Goal: Task Accomplishment & Management: Manage account settings

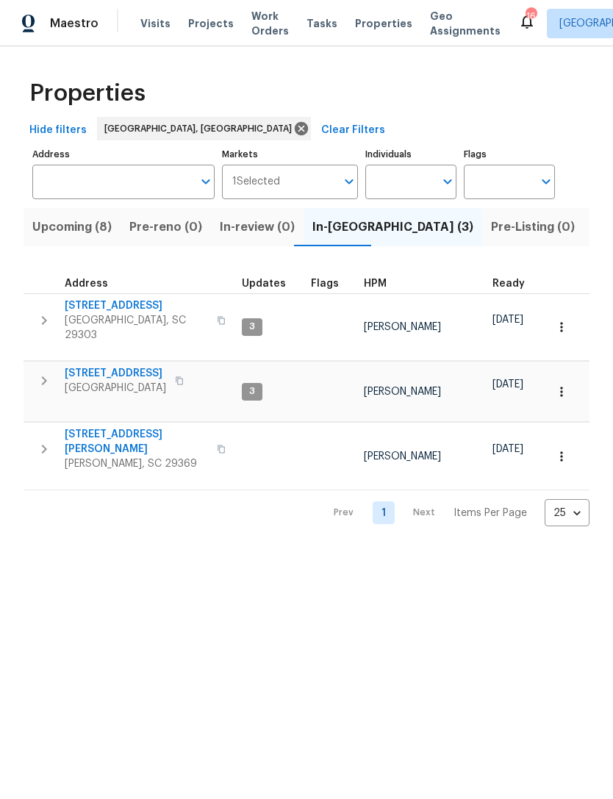
click at [592, 226] on span "Listed (32)" at bounding box center [623, 227] width 62 height 21
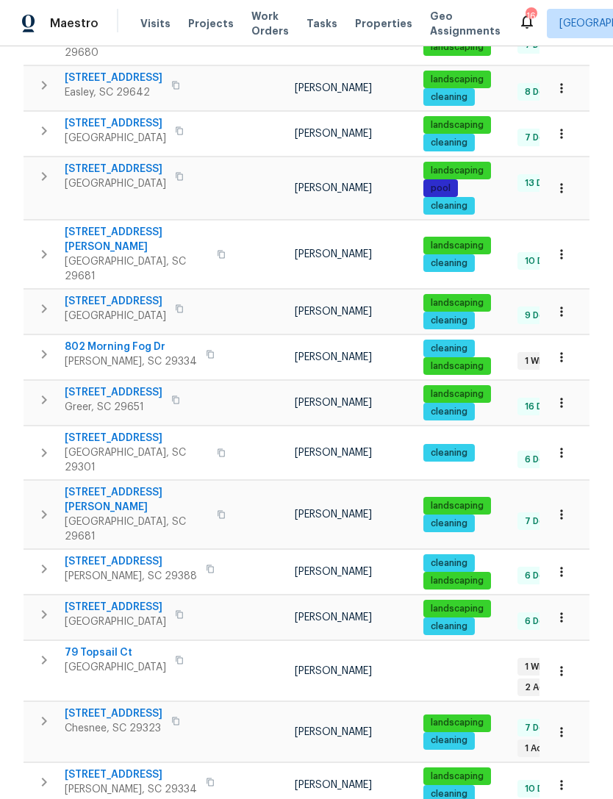
scroll to position [735, 0]
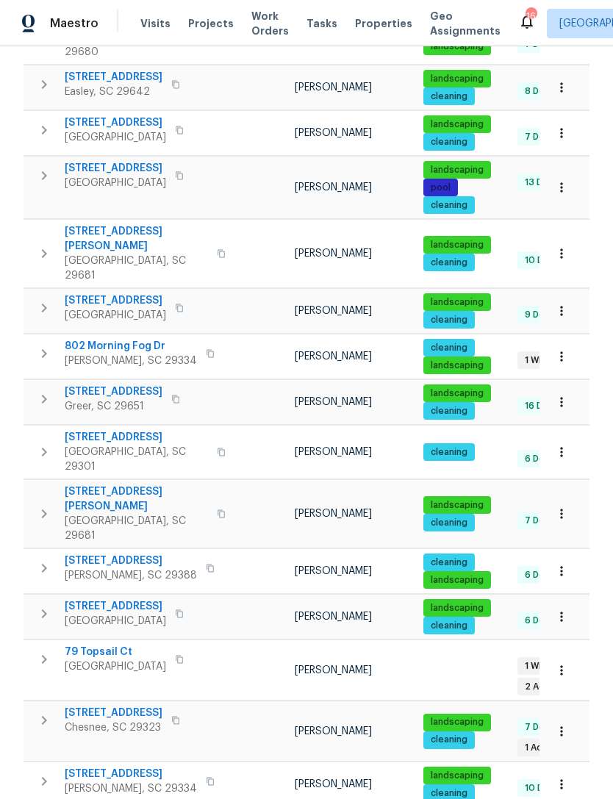
click at [106, 706] on span "[STREET_ADDRESS]" at bounding box center [114, 713] width 98 height 15
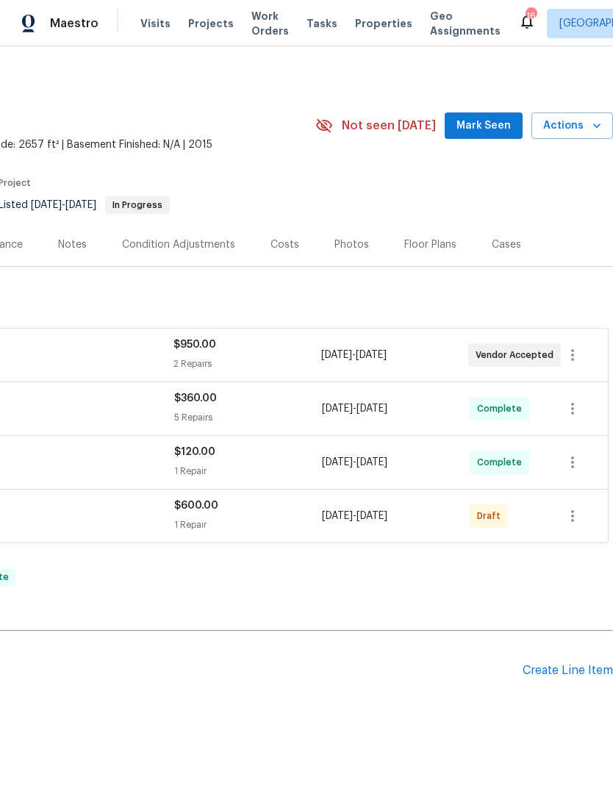
scroll to position [0, 218]
click at [574, 507] on icon "button" at bounding box center [573, 516] width 18 height 18
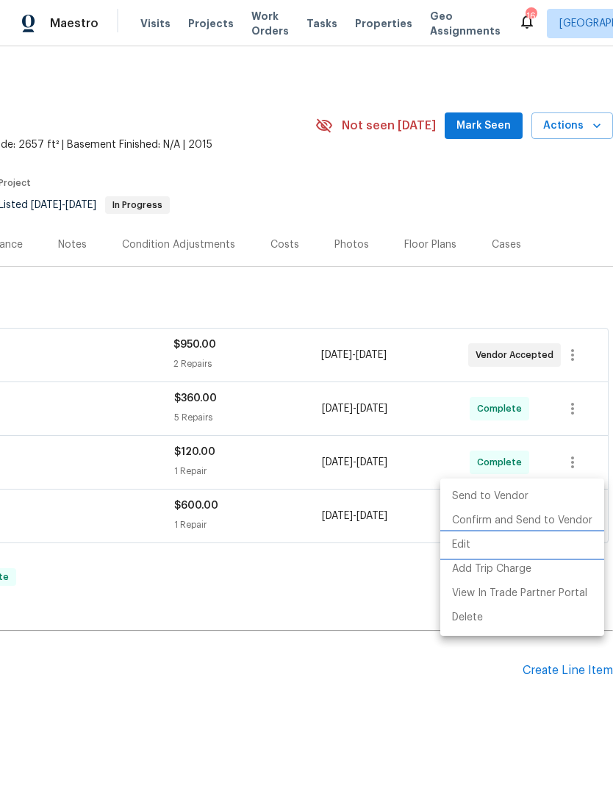
click at [471, 552] on li "Edit" at bounding box center [522, 545] width 164 height 24
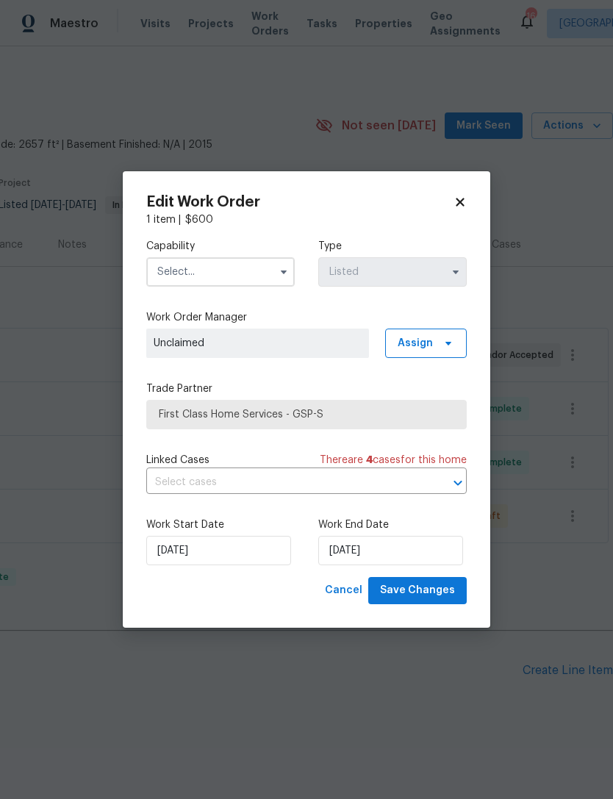
click at [331, 511] on div "Work Start Date 10/7/2025 Work End Date 10/14/2025" at bounding box center [306, 541] width 320 height 71
click at [206, 270] on input "text" at bounding box center [220, 271] width 148 height 29
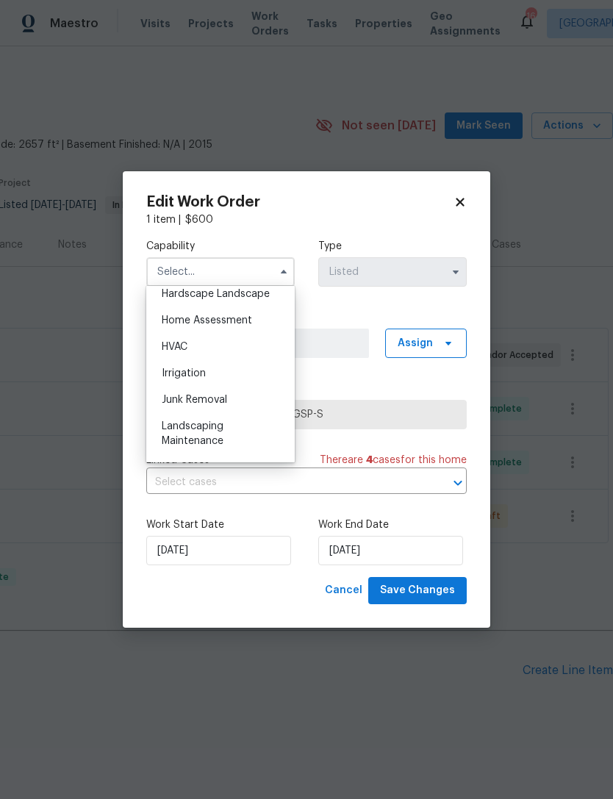
scroll to position [841, 0]
click at [190, 351] on div "HVAC" at bounding box center [220, 350] width 141 height 26
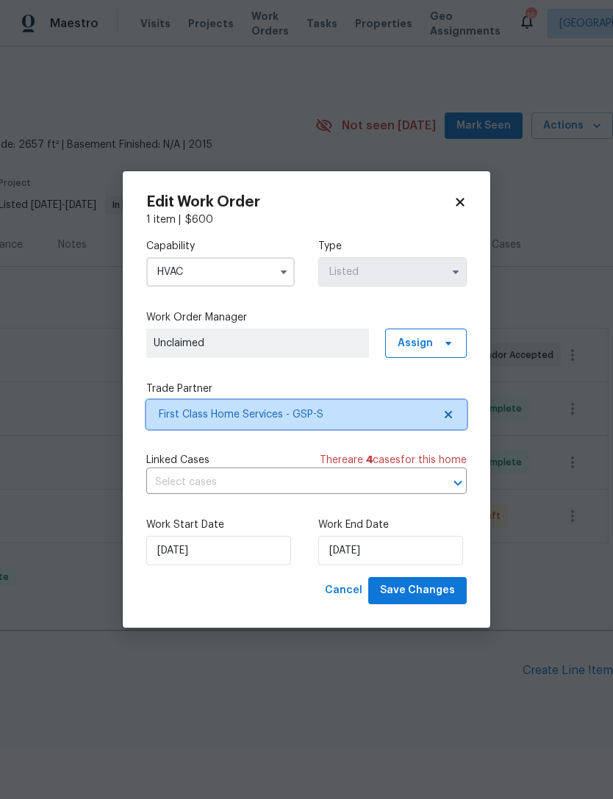
click at [444, 417] on icon at bounding box center [448, 415] width 12 height 12
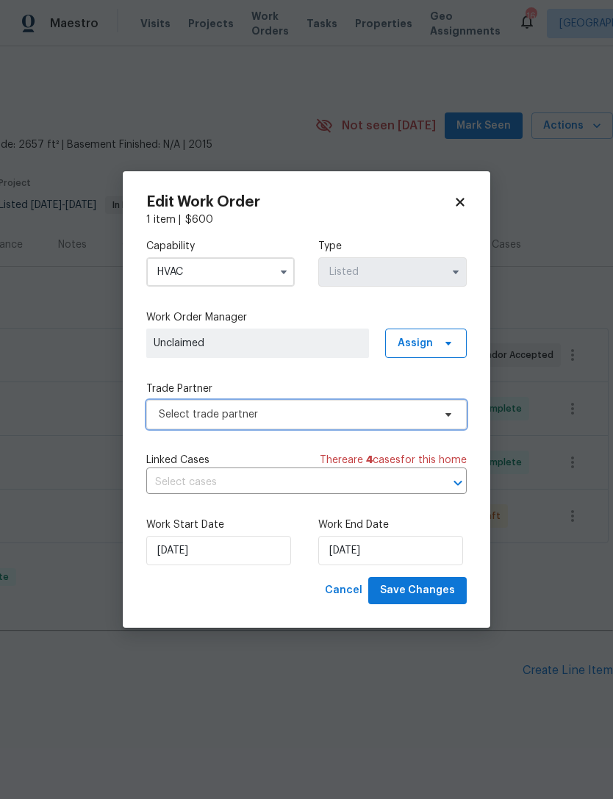
click at [413, 414] on span "Select trade partner" at bounding box center [296, 414] width 274 height 15
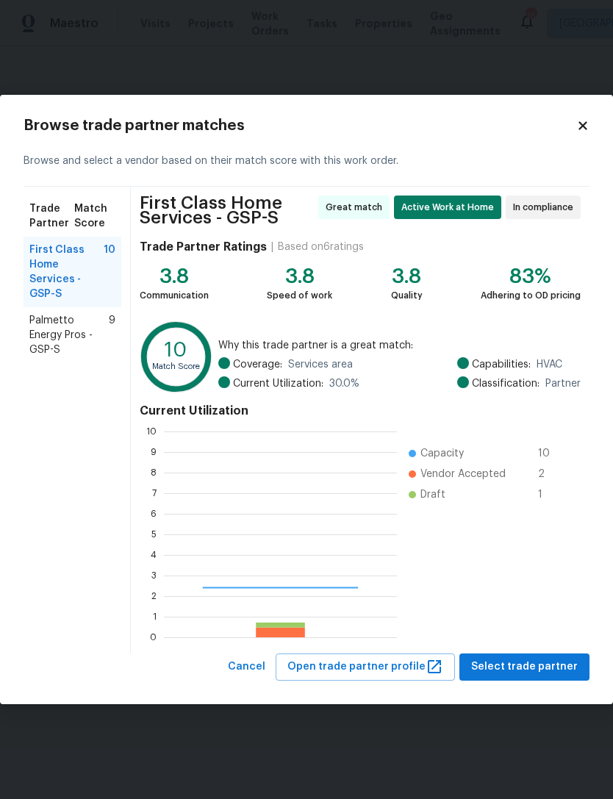
scroll to position [206, 233]
click at [580, 123] on icon at bounding box center [582, 126] width 8 height 8
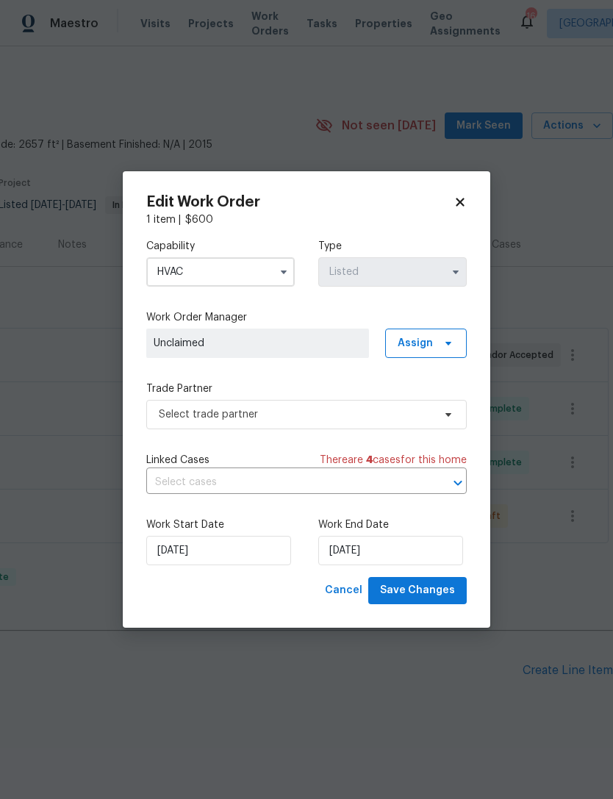
click at [215, 282] on input "HVAC" at bounding box center [220, 271] width 148 height 29
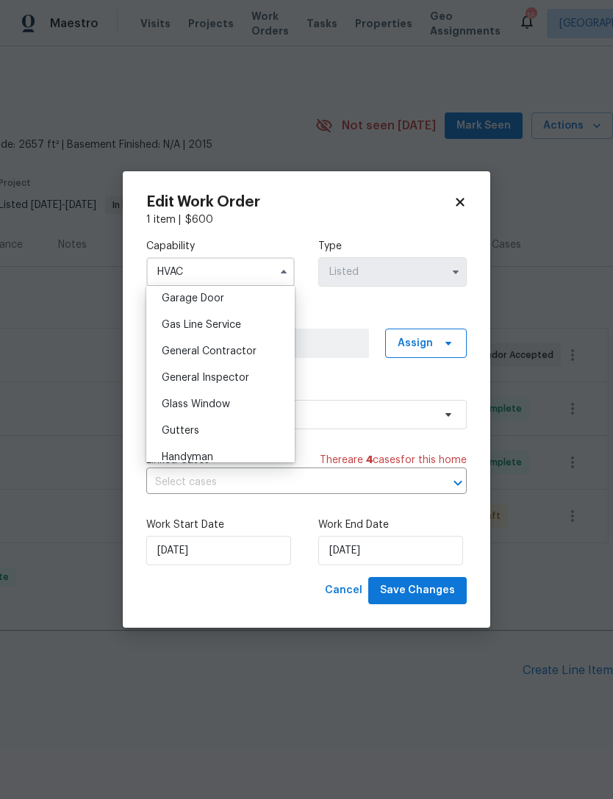
scroll to position [671, 0]
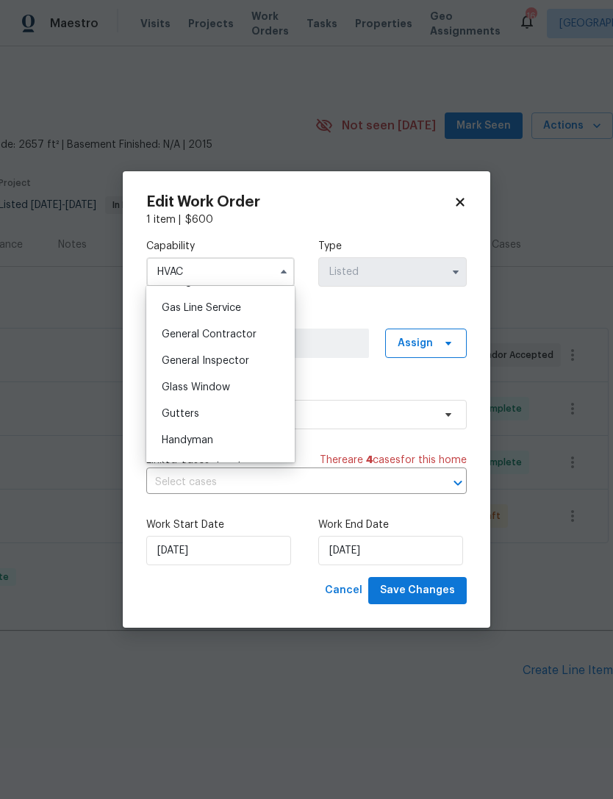
click at [247, 340] on div "General Contractor" at bounding box center [220, 334] width 141 height 26
type input "General Contractor"
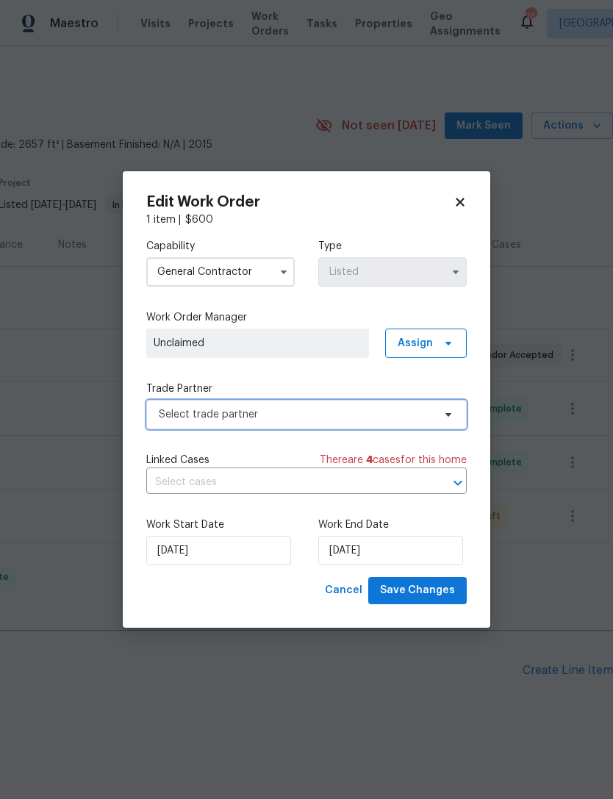
click at [290, 420] on span "Select trade partner" at bounding box center [296, 414] width 274 height 15
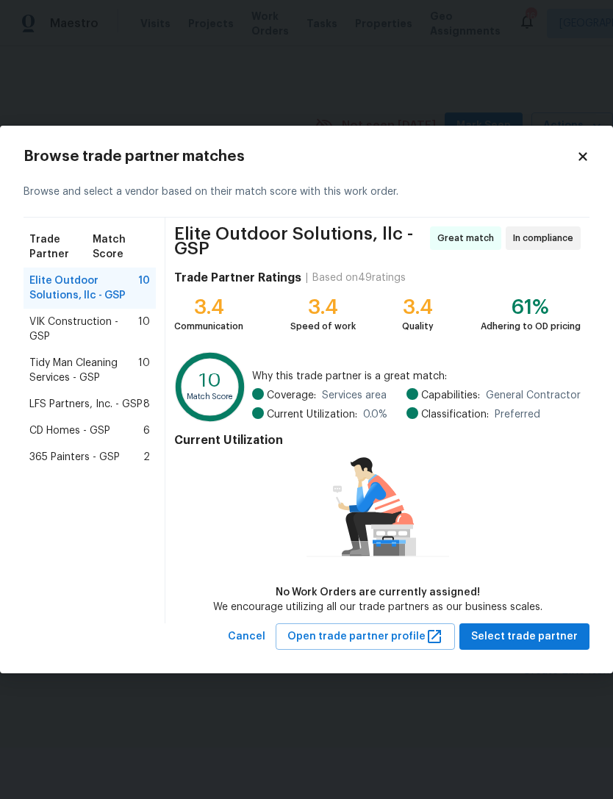
click at [98, 401] on span "LFS Partners, Inc. - GSP" at bounding box center [85, 404] width 113 height 15
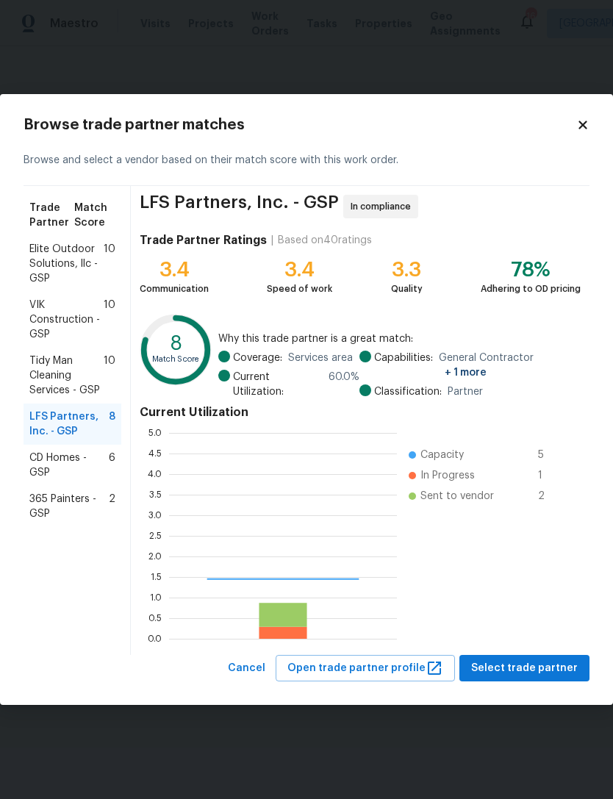
scroll to position [206, 228]
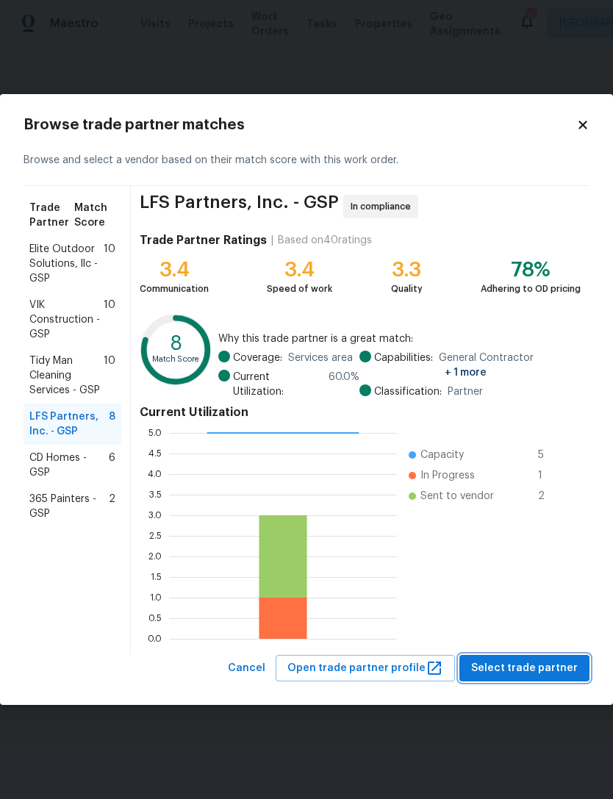
click at [528, 668] on span "Select trade partner" at bounding box center [524, 668] width 107 height 18
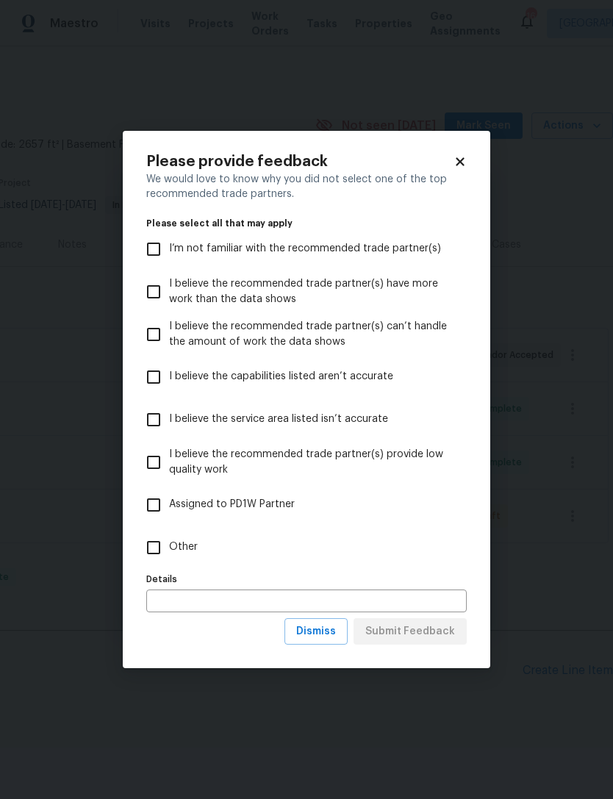
click at [237, 608] on input "text" at bounding box center [306, 600] width 320 height 23
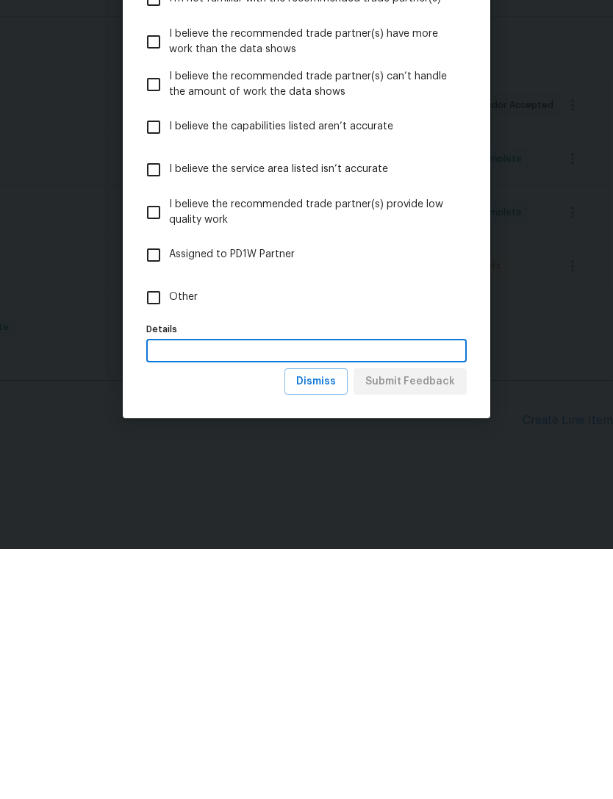
click at [146, 532] on input "Other" at bounding box center [153, 547] width 31 height 31
checkbox input "true"
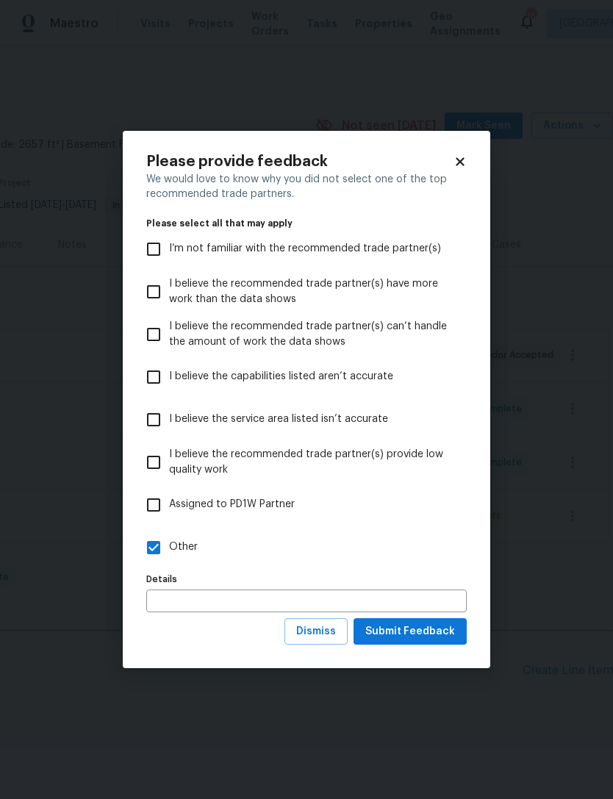
click at [246, 601] on input "text" at bounding box center [306, 600] width 320 height 23
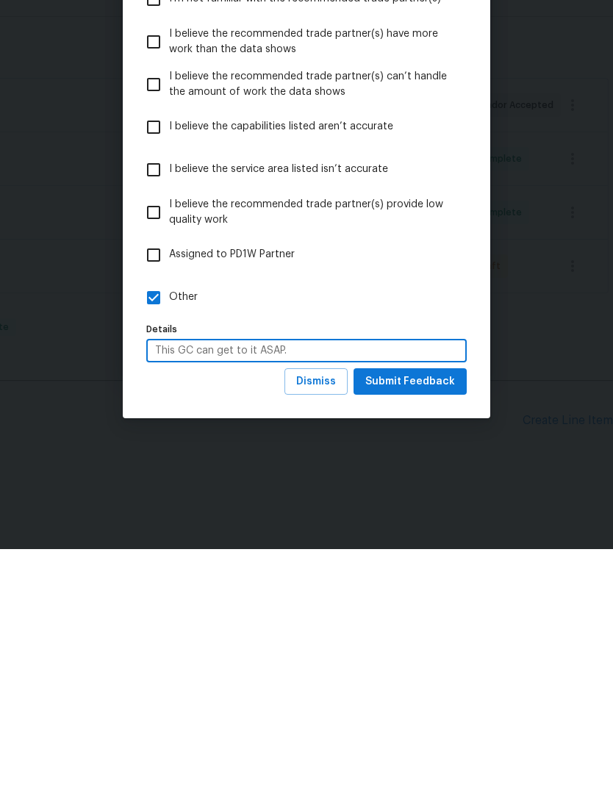
type input "This GC can get to it ASAP."
click at [413, 623] on span "Submit Feedback" at bounding box center [410, 632] width 90 height 18
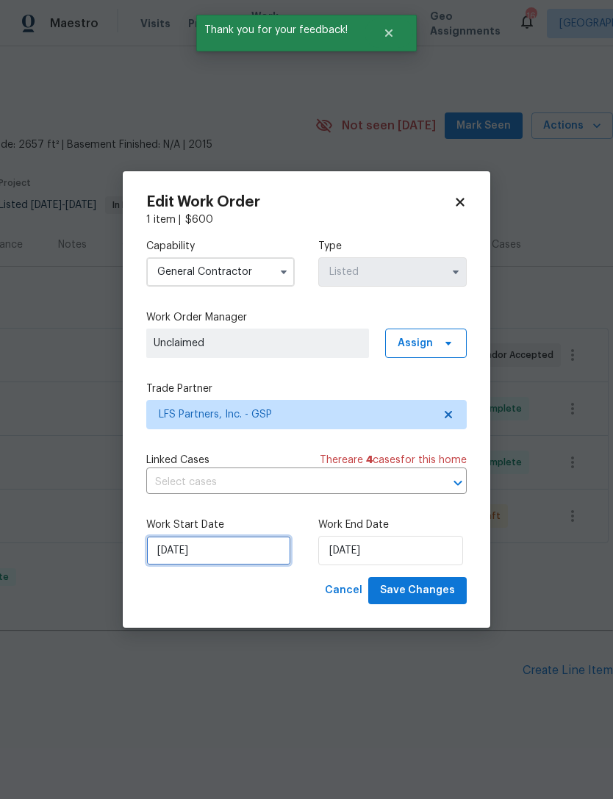
click at [229, 546] on input "10/7/2025" at bounding box center [218, 550] width 145 height 29
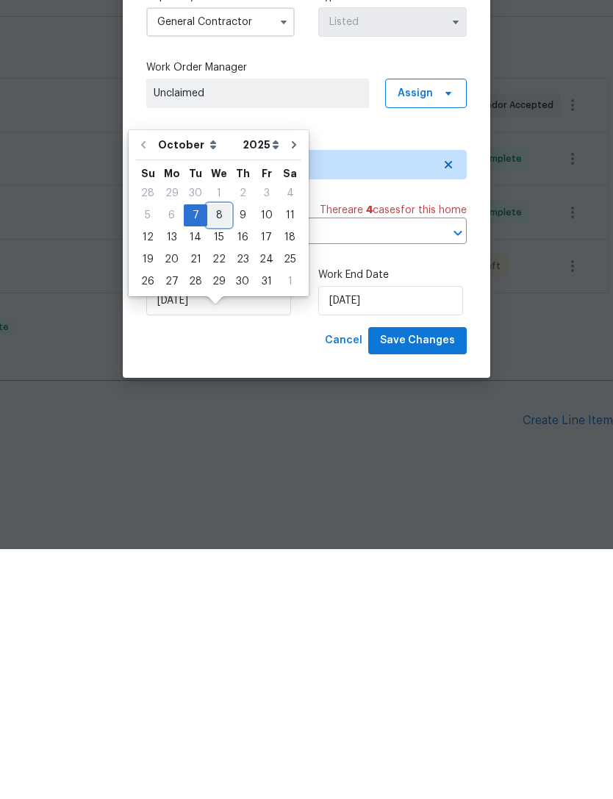
click at [225, 455] on div "8" at bounding box center [219, 465] width 24 height 21
type input "10/8/2025"
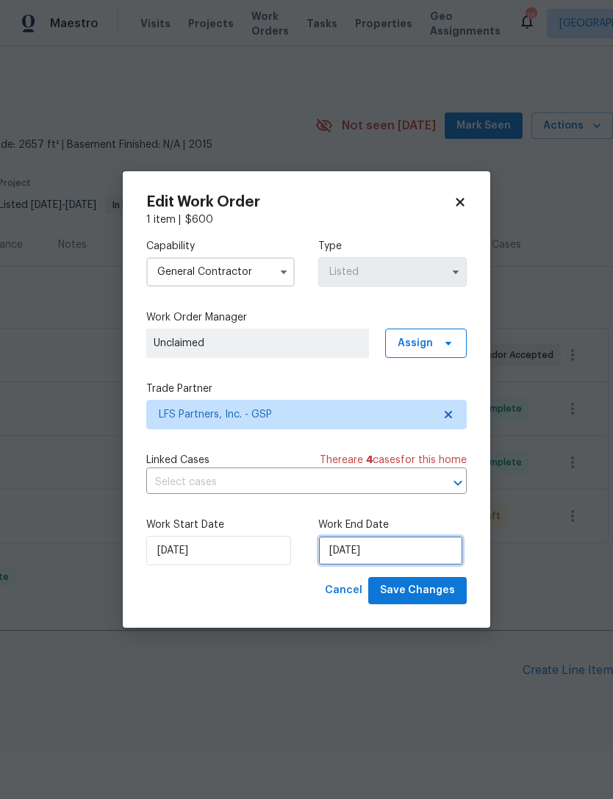
click at [380, 548] on input "10/14/2025" at bounding box center [390, 550] width 145 height 29
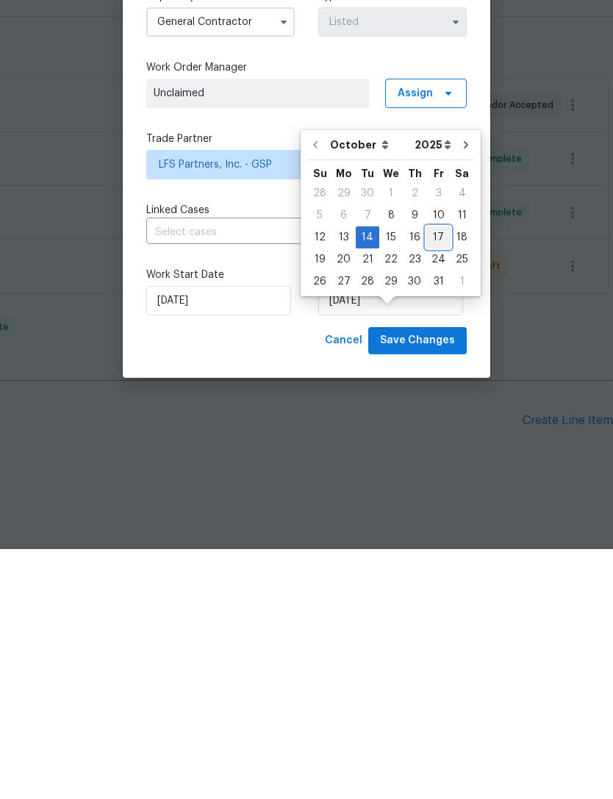
click at [439, 477] on div "17" at bounding box center [438, 487] width 24 height 21
type input "10/17/2025"
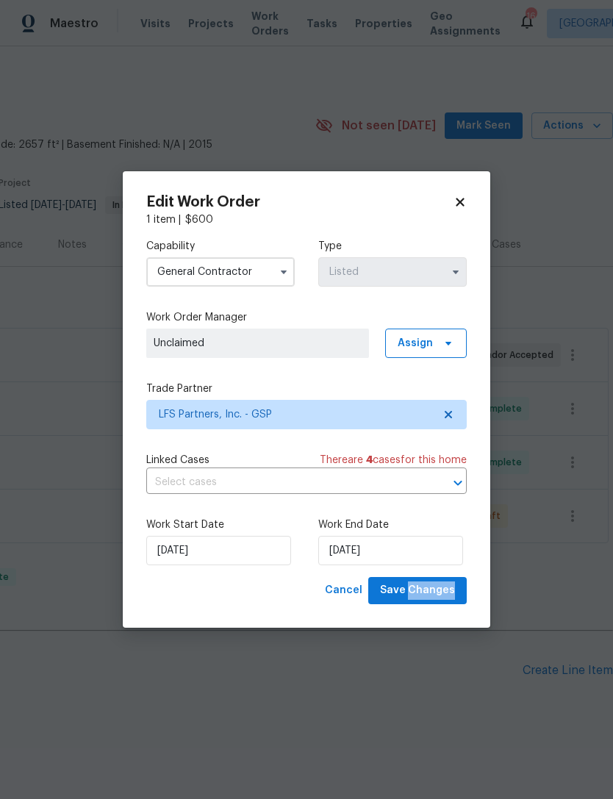
click at [301, 383] on label "Trade Partner" at bounding box center [306, 388] width 320 height 15
click at [260, 349] on span "Unclaimed" at bounding box center [258, 343] width 208 height 15
click at [447, 343] on icon at bounding box center [448, 344] width 6 height 4
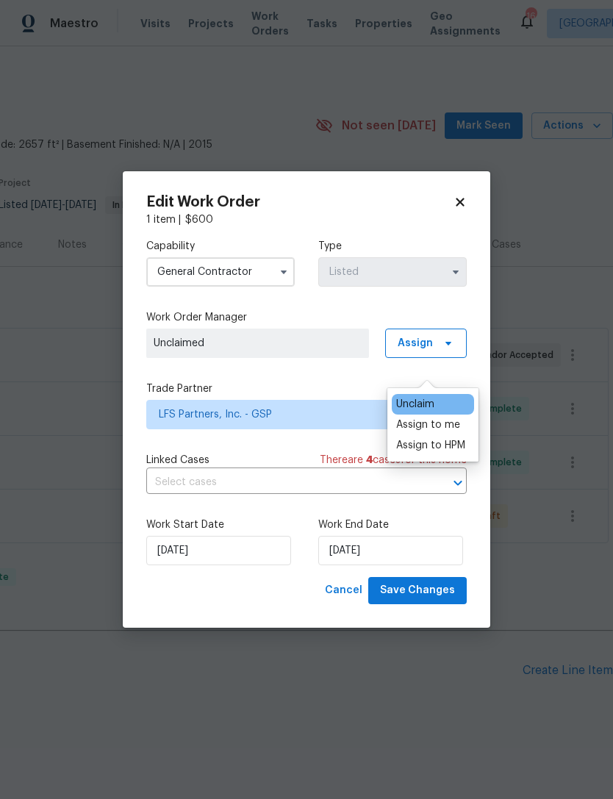
click at [440, 417] on div "Assign to me" at bounding box center [428, 424] width 64 height 15
click at [306, 604] on div "Cancel Save Changes" at bounding box center [306, 590] width 320 height 27
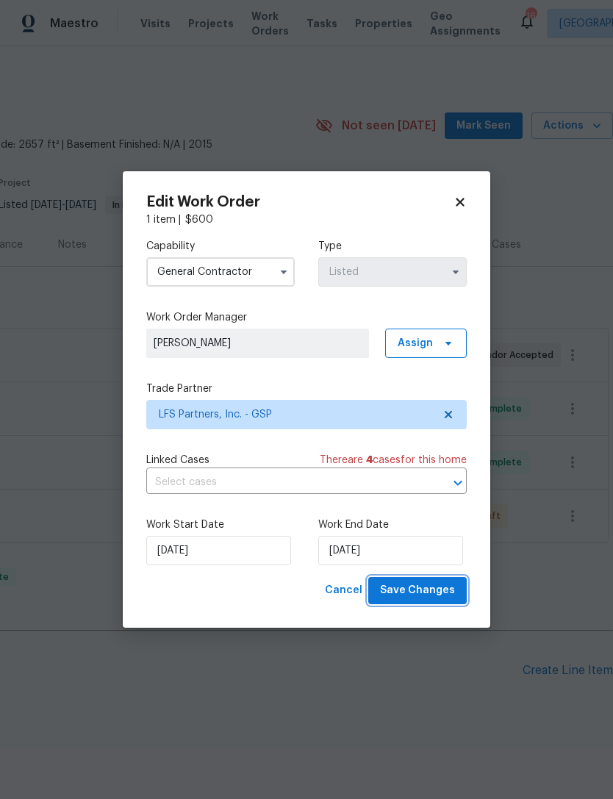
click at [416, 599] on span "Save Changes" at bounding box center [417, 590] width 75 height 18
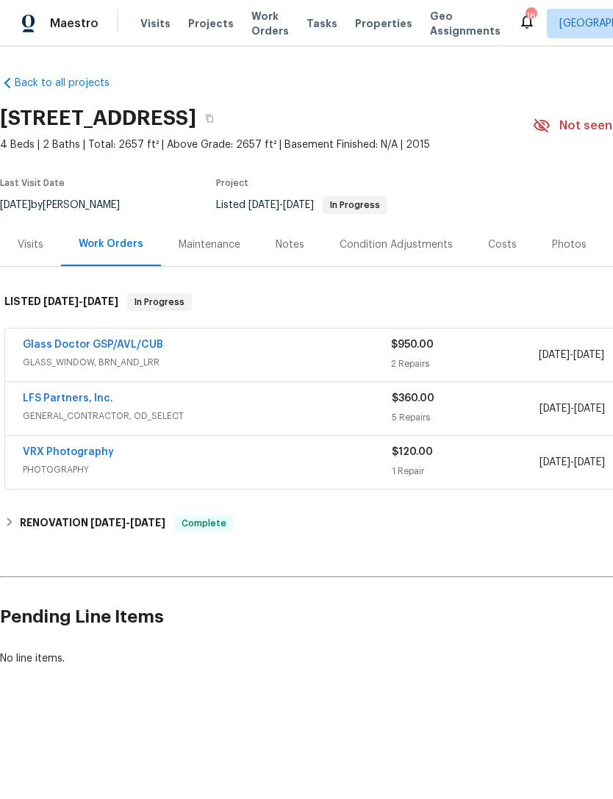
scroll to position [0, 0]
click at [308, 415] on span "GENERAL_CONTRACTOR, OD_SELECT" at bounding box center [207, 416] width 369 height 15
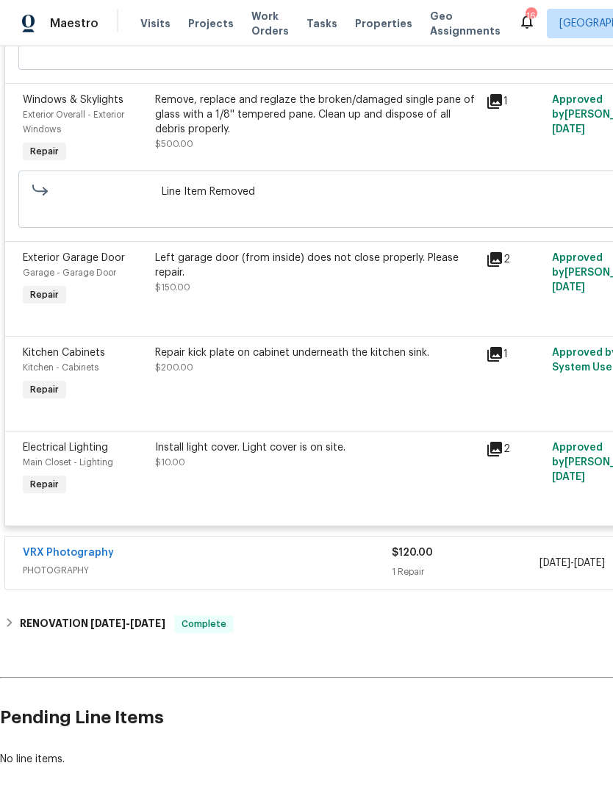
scroll to position [532, 0]
click at [144, 720] on h2 "Pending Line Items" at bounding box center [370, 718] width 740 height 68
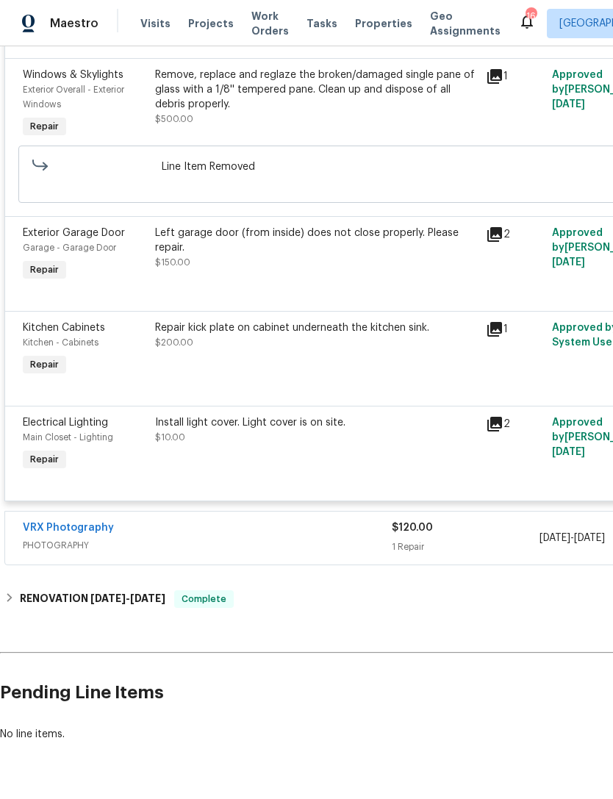
scroll to position [557, 0]
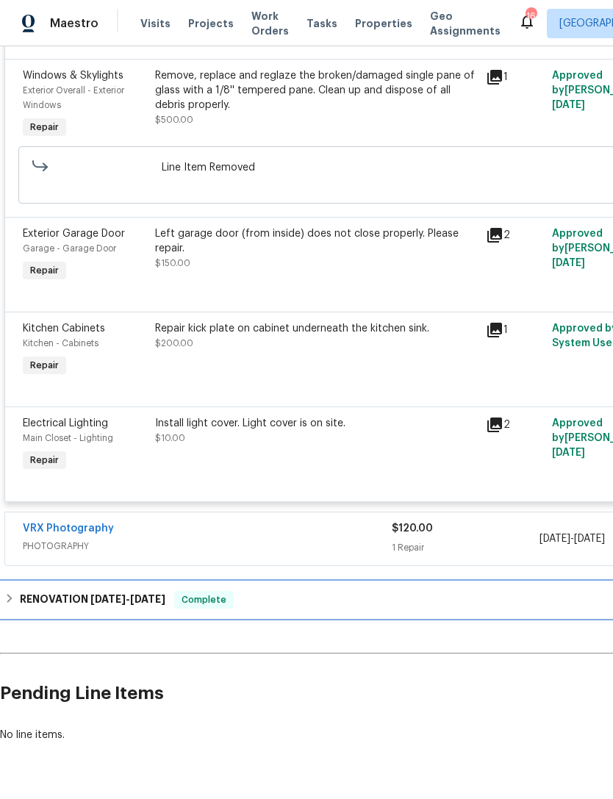
click at [15, 601] on div "RENOVATION 9/8/25 - 9/19/25 Complete" at bounding box center [415, 600] width 822 height 18
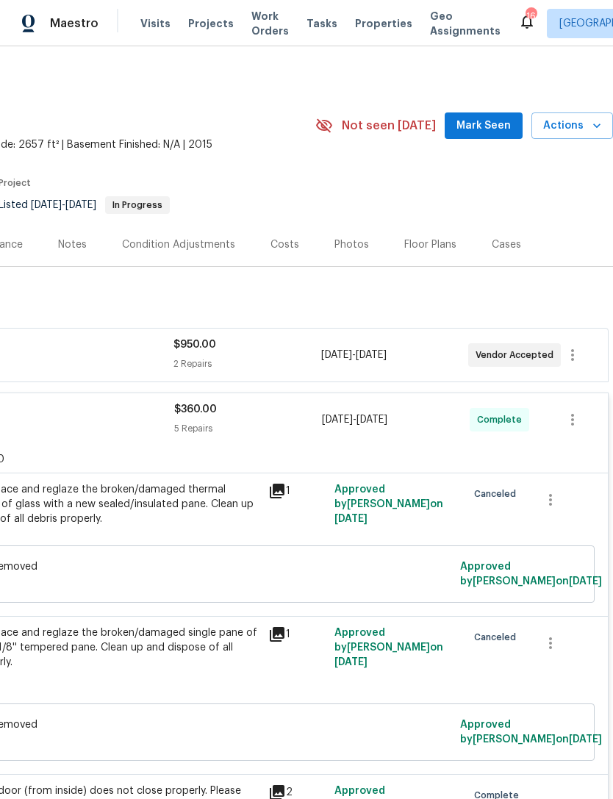
scroll to position [0, 218]
click at [470, 125] on span "Mark Seen" at bounding box center [483, 126] width 54 height 18
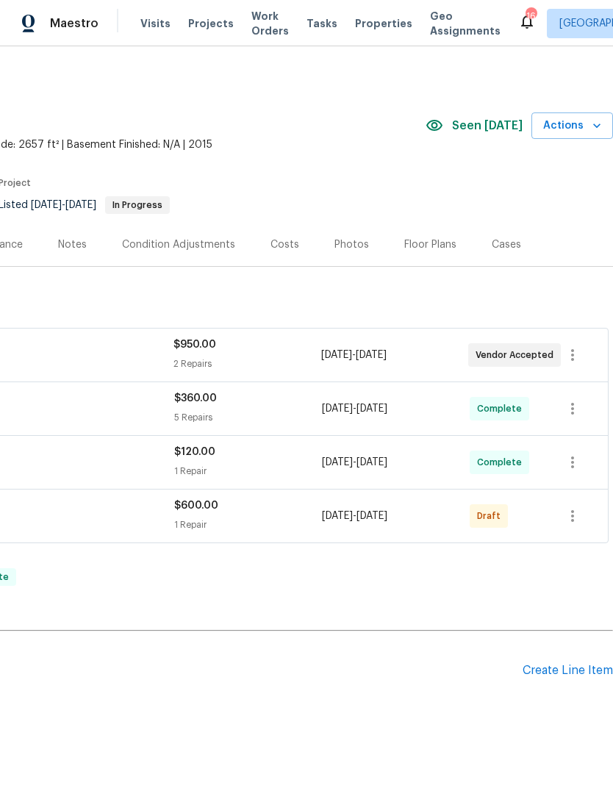
scroll to position [0, 218]
click at [575, 517] on icon "button" at bounding box center [573, 516] width 18 height 18
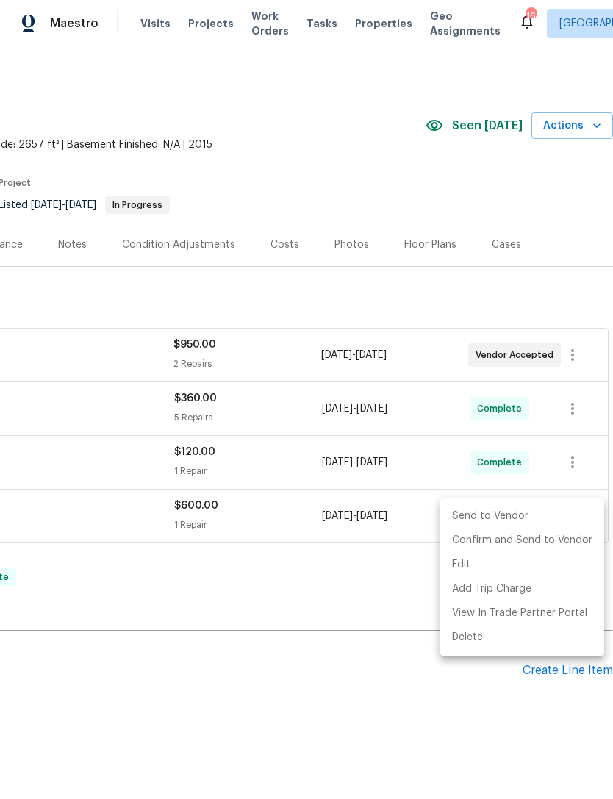
click at [517, 515] on li "Send to Vendor" at bounding box center [522, 516] width 164 height 24
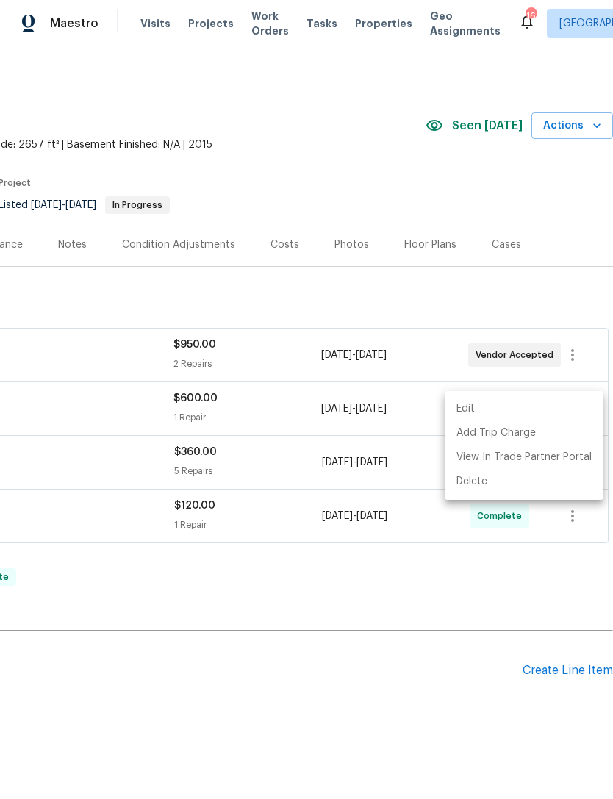
click at [482, 599] on div at bounding box center [306, 399] width 613 height 799
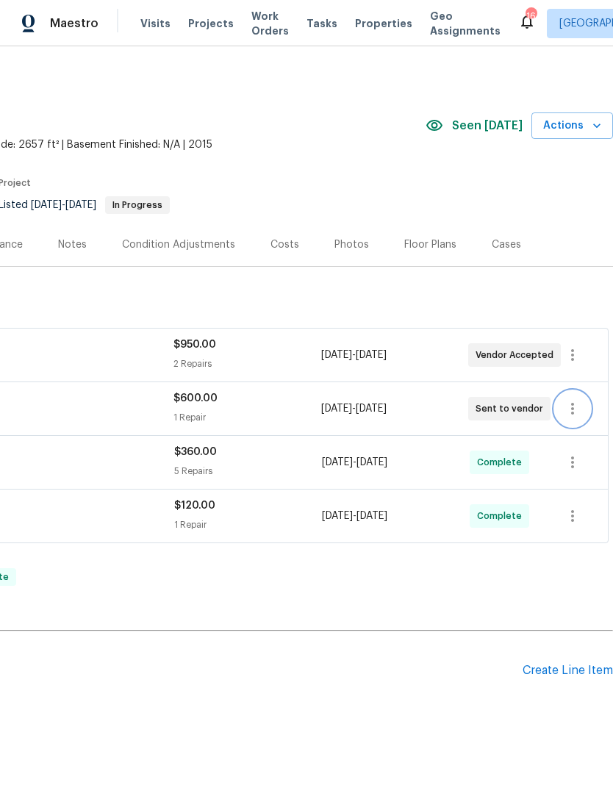
click at [578, 411] on icon "button" at bounding box center [573, 409] width 18 height 18
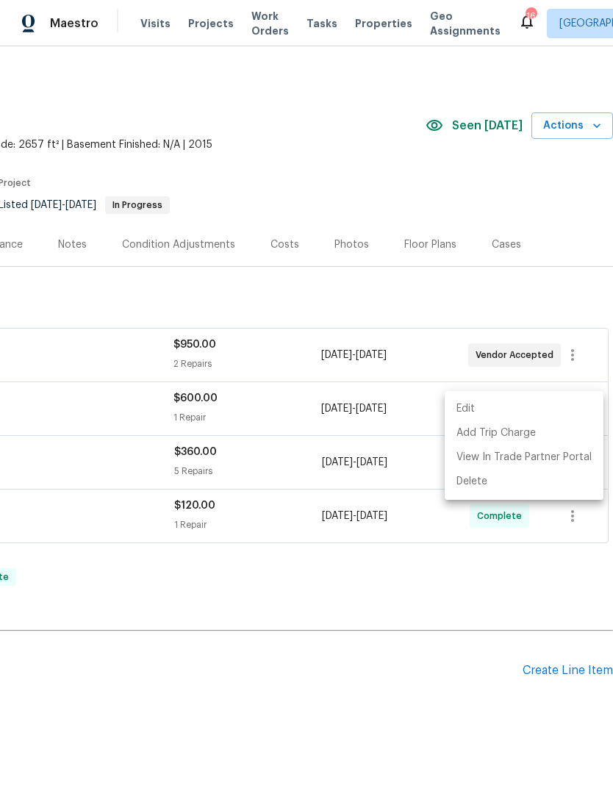
click at [469, 412] on li "Edit" at bounding box center [524, 409] width 159 height 24
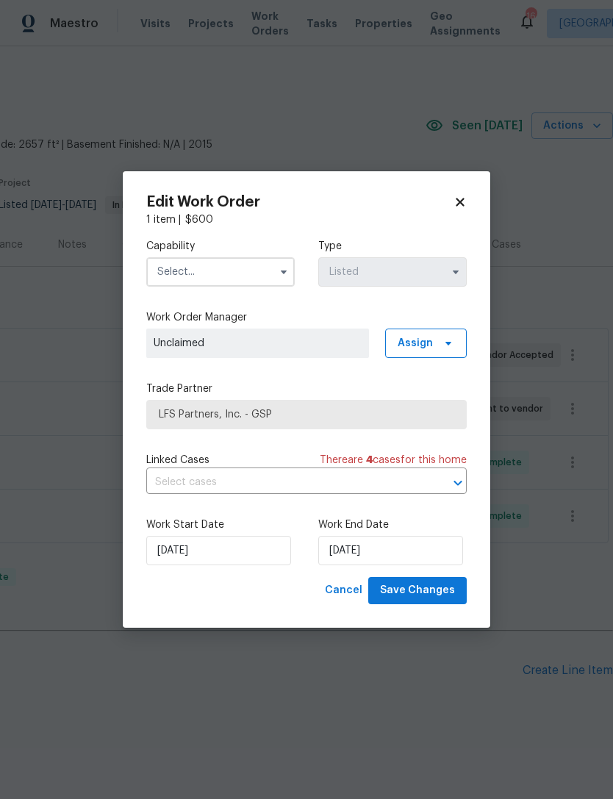
click at [419, 717] on body "Maestro Visits Projects Work Orders Tasks Properties Geo Assignments 16 Greenvi…" at bounding box center [306, 399] width 613 height 799
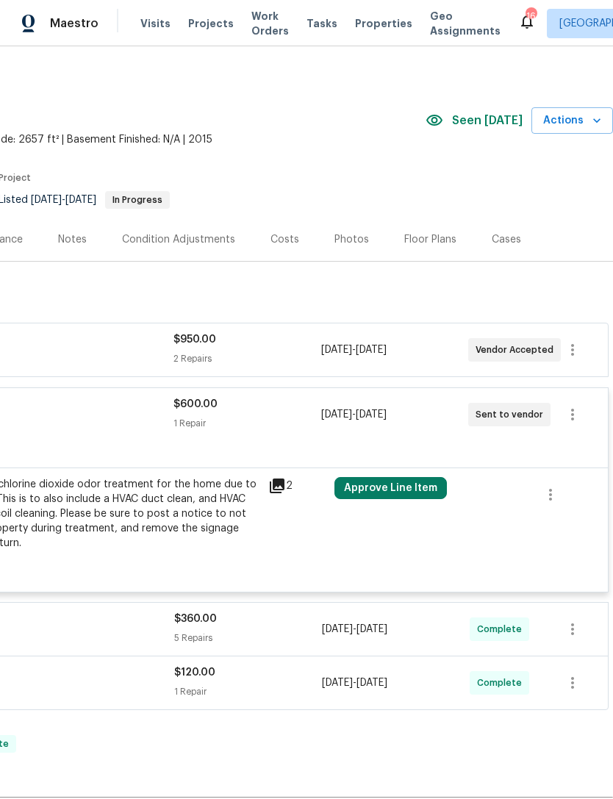
scroll to position [6, 218]
click at [547, 495] on icon "button" at bounding box center [551, 494] width 18 height 18
click at [95, 491] on div at bounding box center [306, 399] width 613 height 799
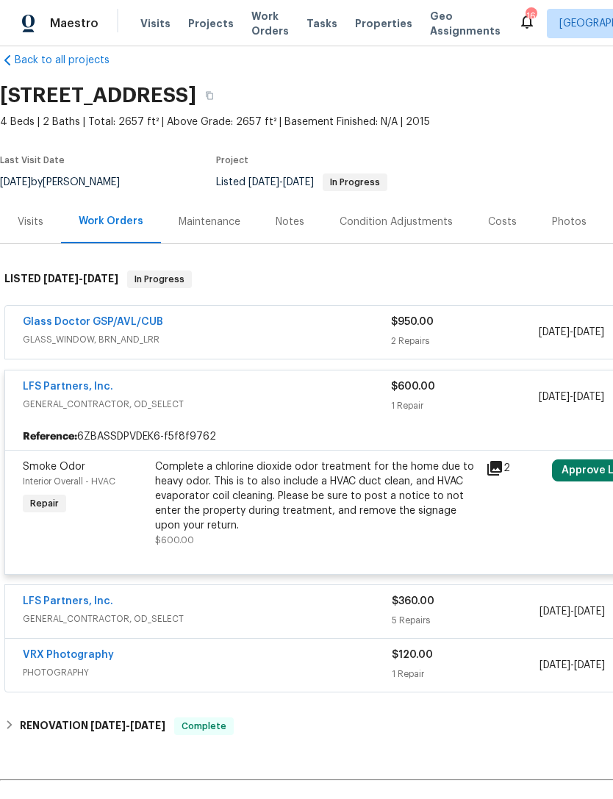
scroll to position [23, 0]
click at [211, 518] on div "Complete a chlorine dioxide odor treatment for the home due to heavy odor. This…" at bounding box center [316, 496] width 322 height 74
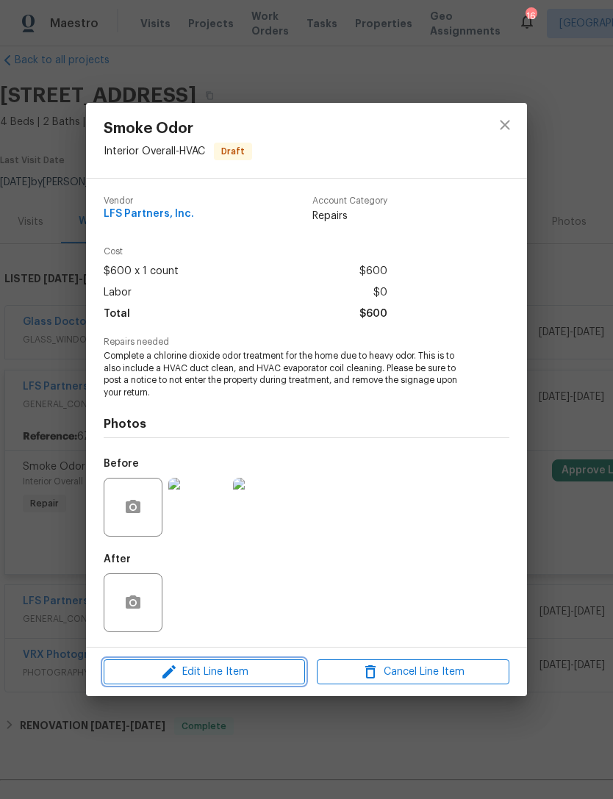
click at [256, 679] on span "Edit Line Item" at bounding box center [204, 672] width 193 height 18
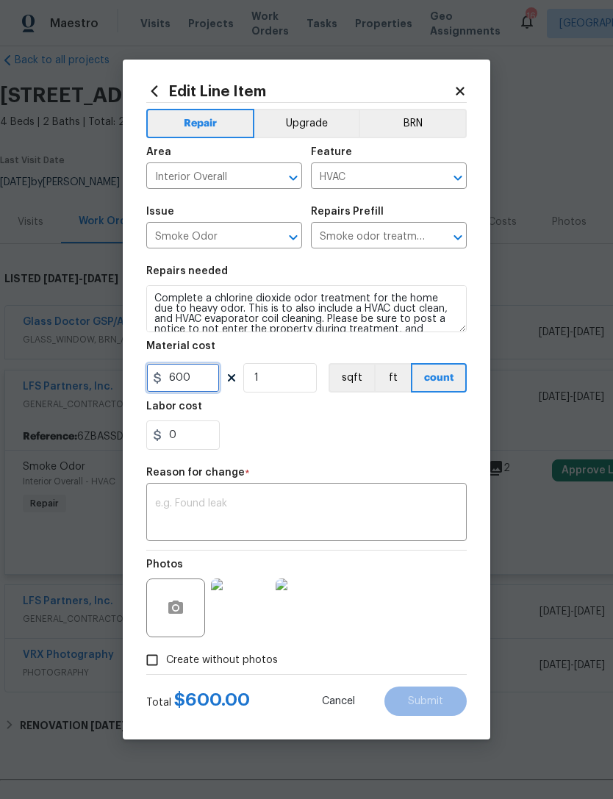
click at [189, 376] on input "600" at bounding box center [183, 377] width 74 height 29
type input "1250"
click at [226, 508] on textarea at bounding box center [306, 513] width 303 height 31
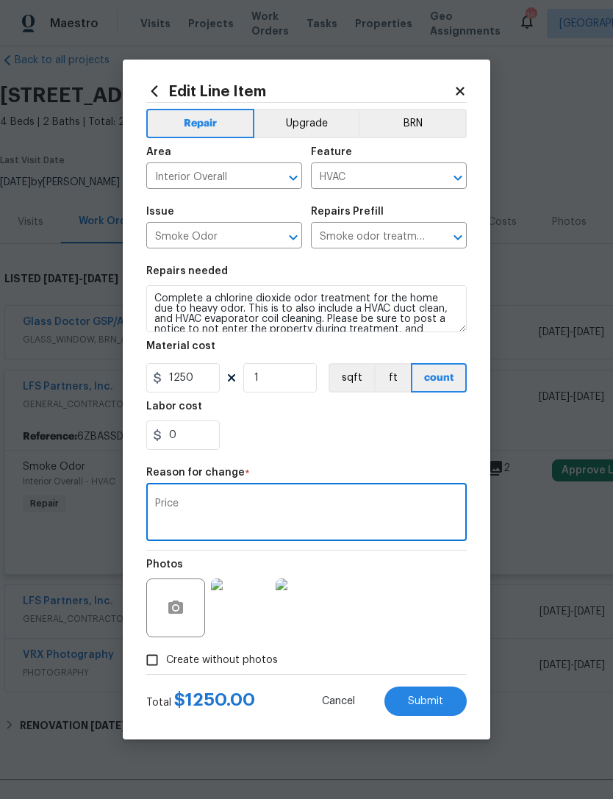
scroll to position [47, 0]
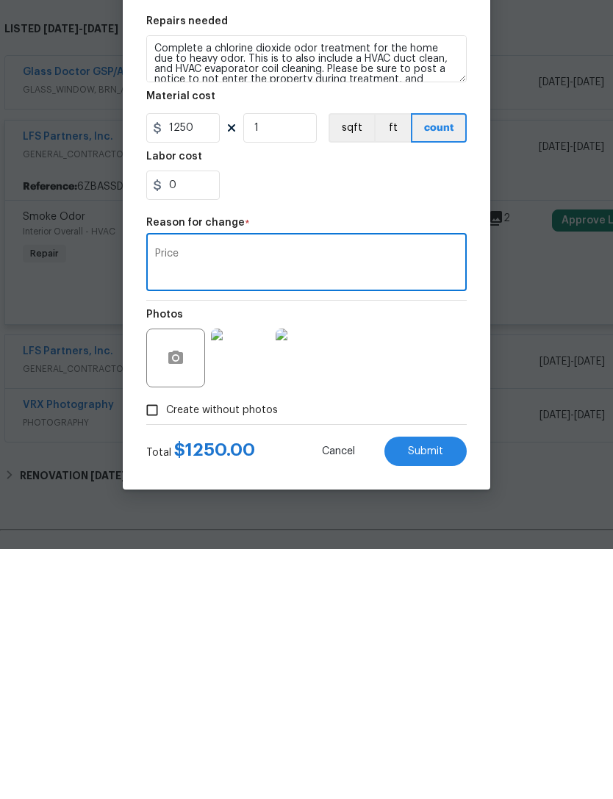
type textarea "Price"
click at [429, 696] on span "Submit" at bounding box center [425, 701] width 35 height 11
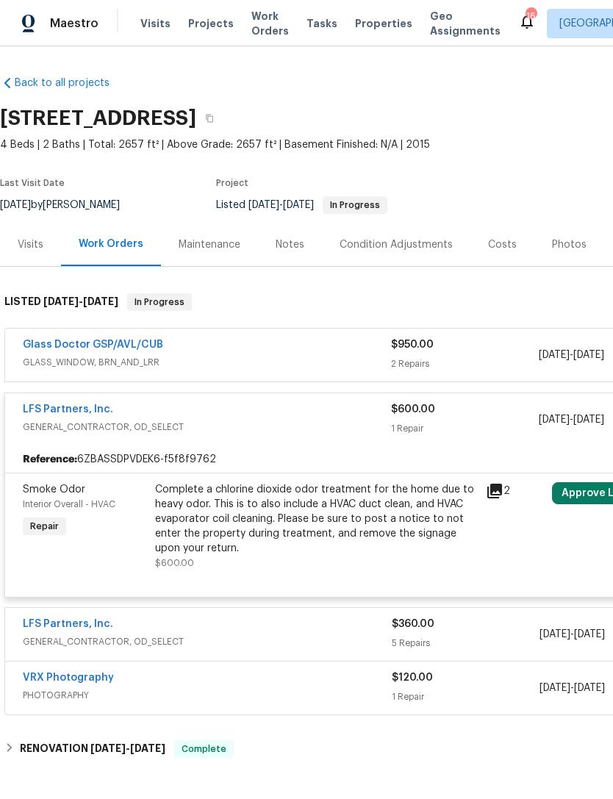
scroll to position [0, 0]
click at [41, 247] on div "Visits" at bounding box center [31, 244] width 26 height 15
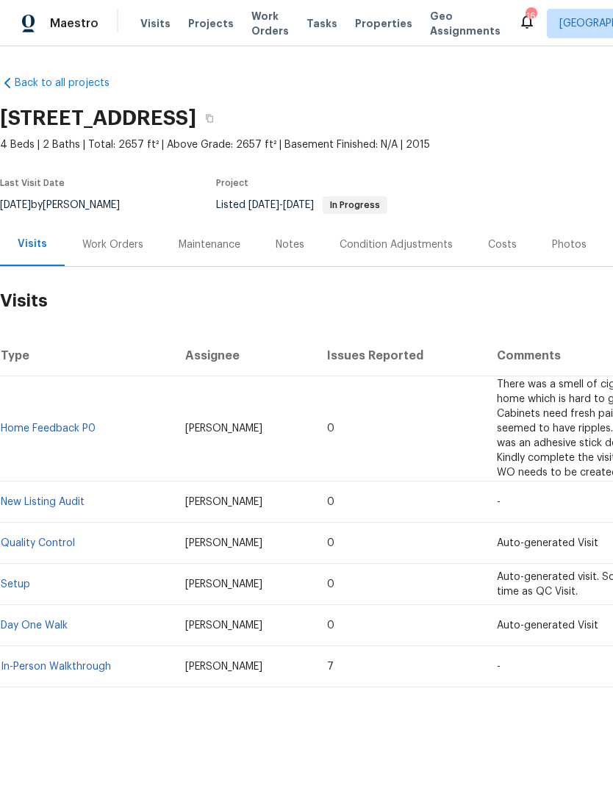
click at [74, 429] on link "Home Feedback P0" at bounding box center [48, 428] width 95 height 10
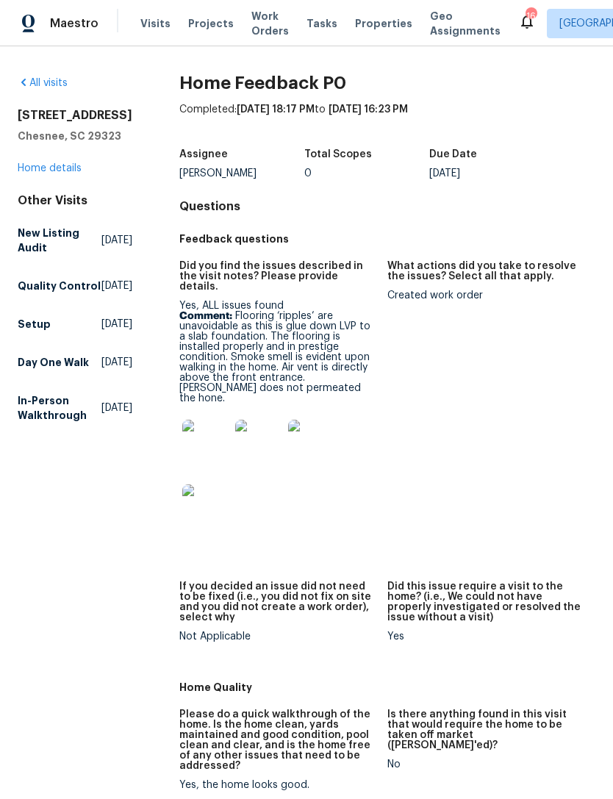
click at [55, 173] on link "Home details" at bounding box center [50, 168] width 64 height 10
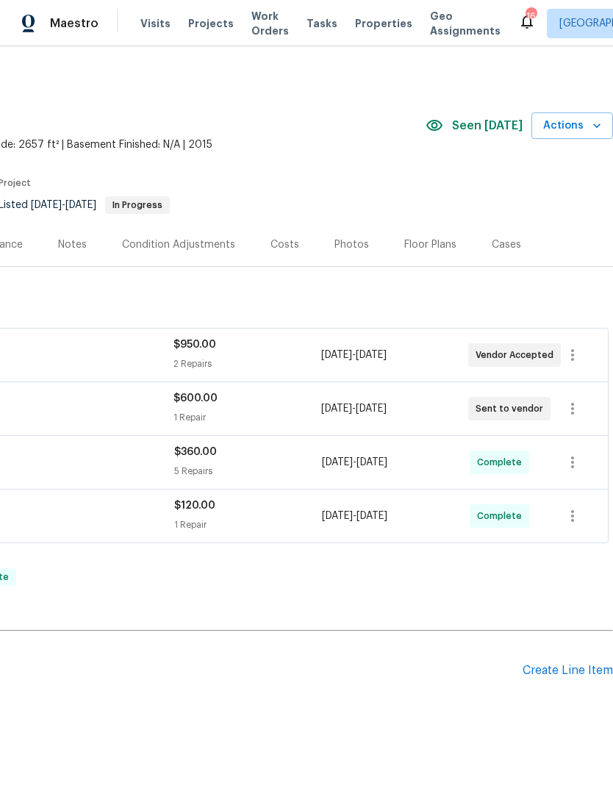
scroll to position [0, 218]
click at [545, 123] on button "Actions" at bounding box center [572, 125] width 82 height 27
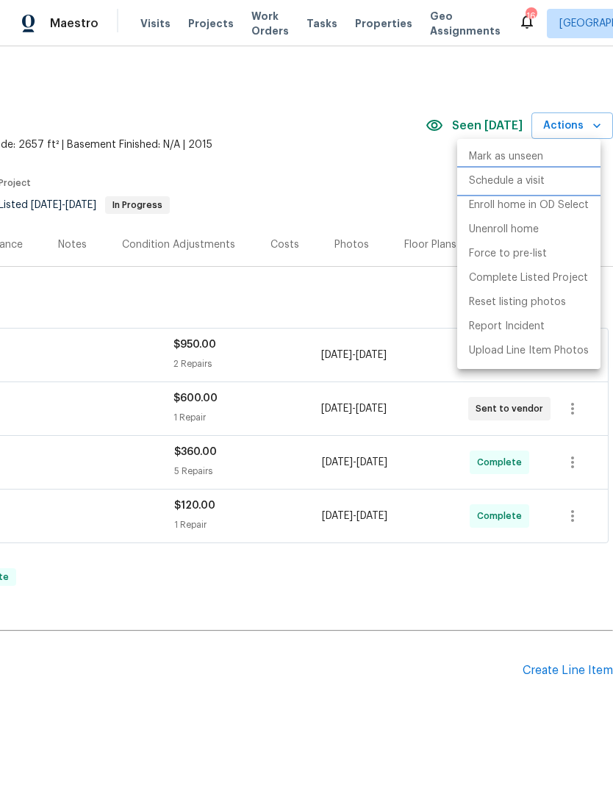
click at [518, 186] on p "Schedule a visit" at bounding box center [507, 180] width 76 height 15
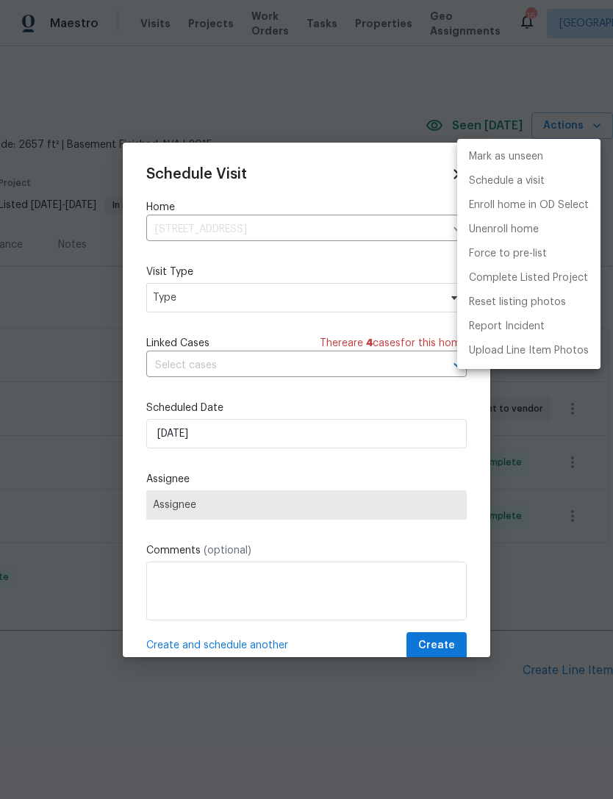
click at [236, 301] on div at bounding box center [306, 399] width 613 height 799
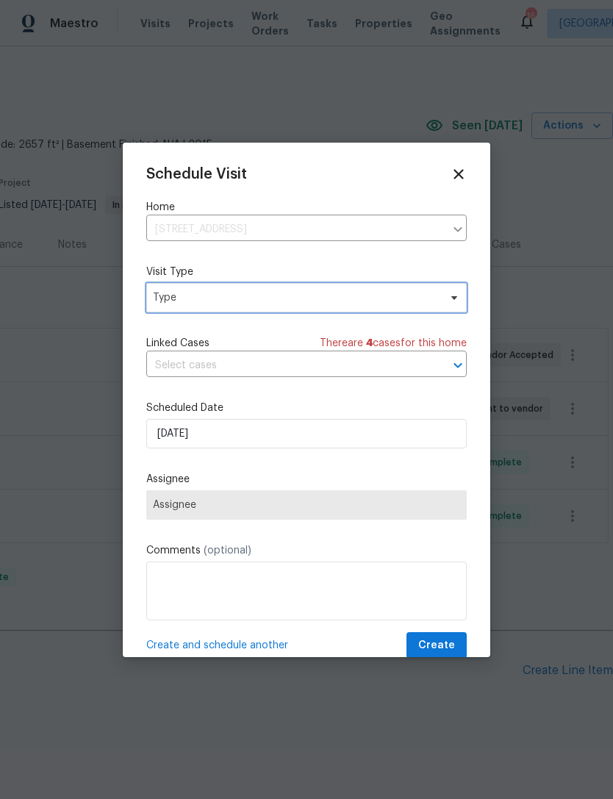
click at [462, 303] on span "Type" at bounding box center [306, 297] width 320 height 29
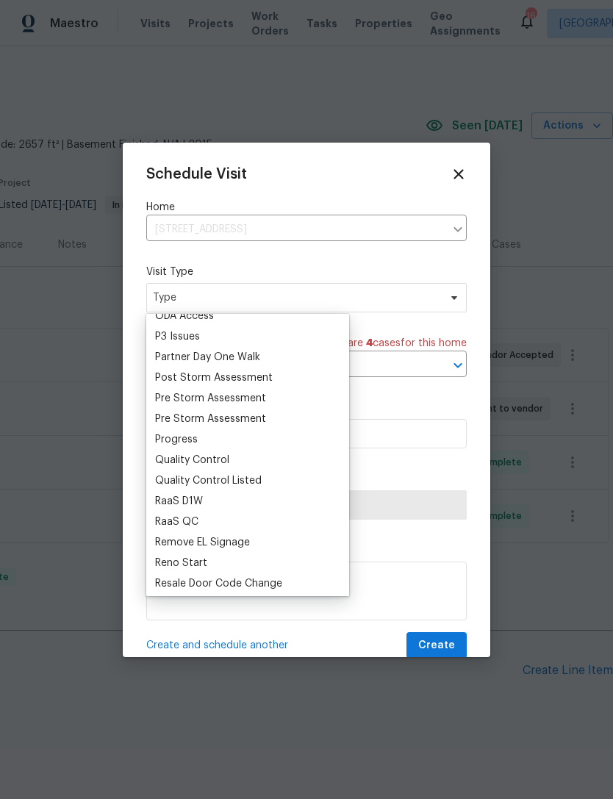
scroll to position [875, 0]
click at [196, 435] on div "Progress" at bounding box center [176, 440] width 43 height 15
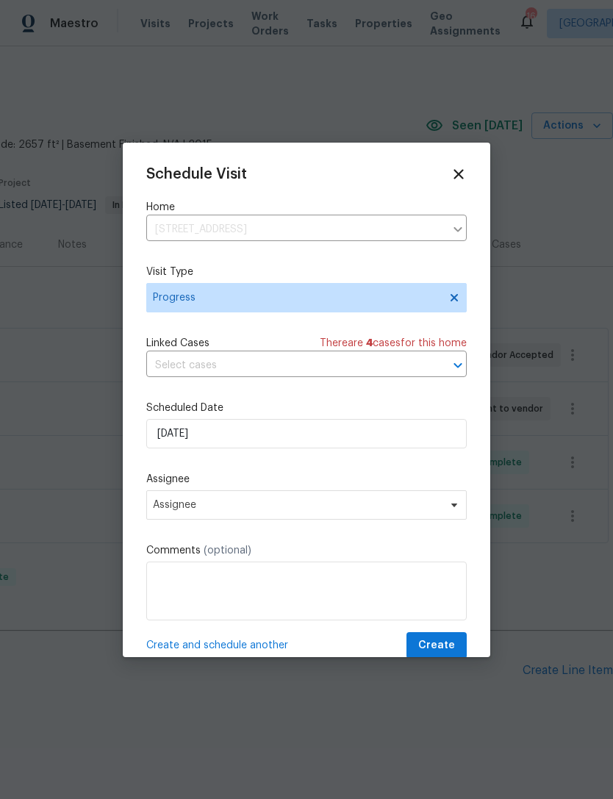
click at [275, 366] on input "text" at bounding box center [285, 365] width 279 height 23
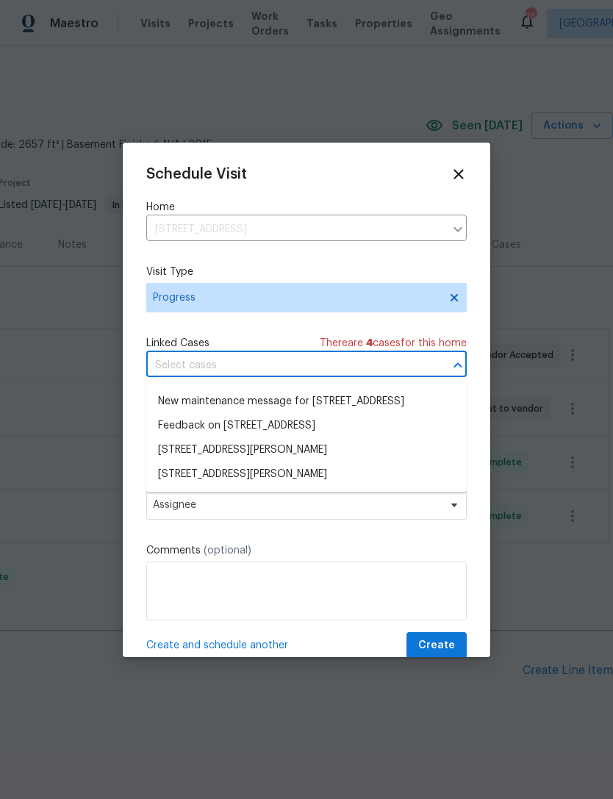
click at [323, 279] on label "Visit Type" at bounding box center [306, 272] width 320 height 15
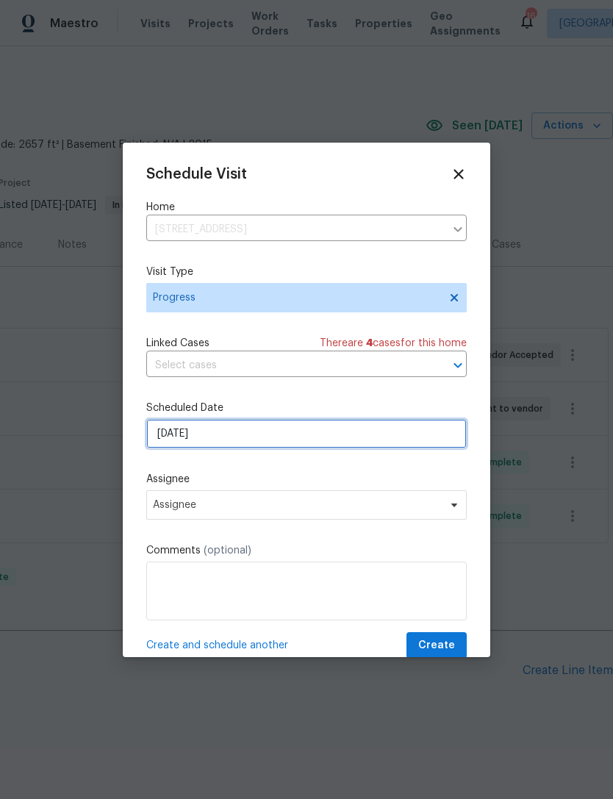
click at [245, 437] on input "10/8/2025" at bounding box center [306, 433] width 320 height 29
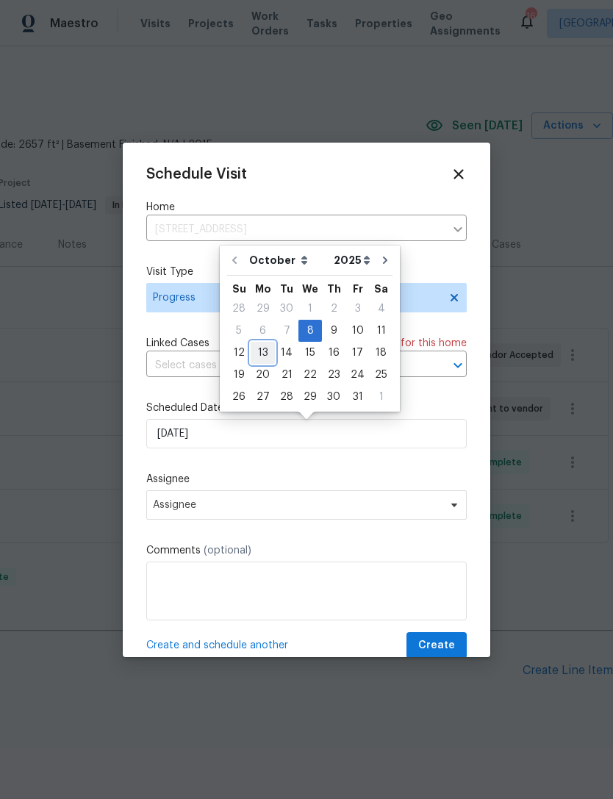
click at [268, 357] on div "13" at bounding box center [263, 353] width 24 height 21
type input "10/13/2025"
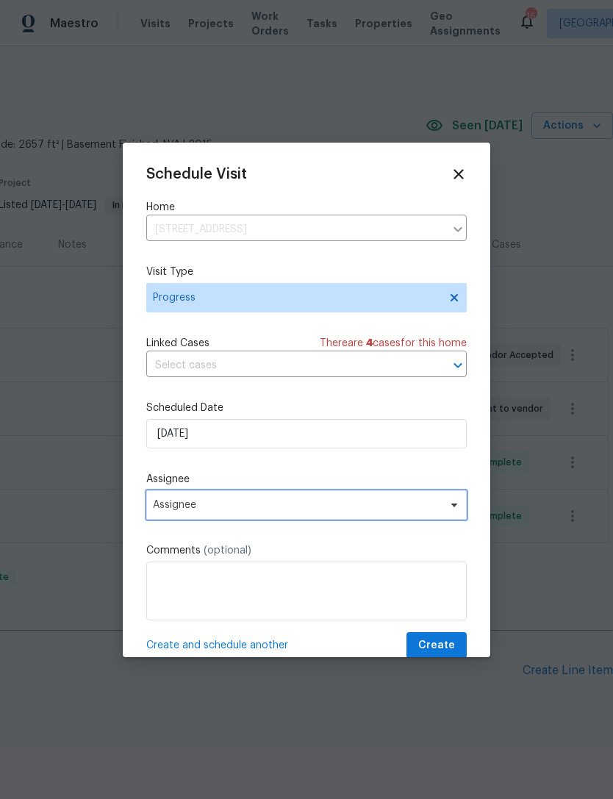
click at [338, 509] on span "Assignee" at bounding box center [297, 505] width 288 height 12
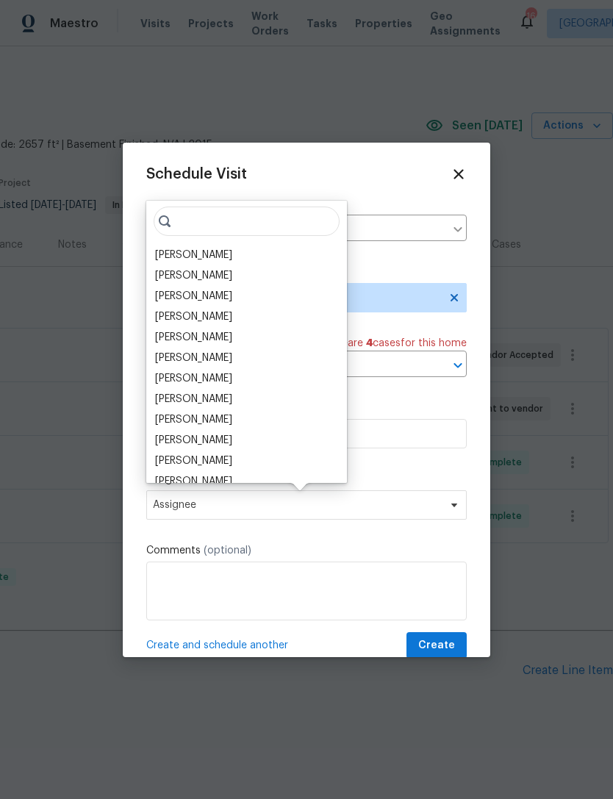
click at [228, 253] on div "[PERSON_NAME]" at bounding box center [193, 255] width 77 height 15
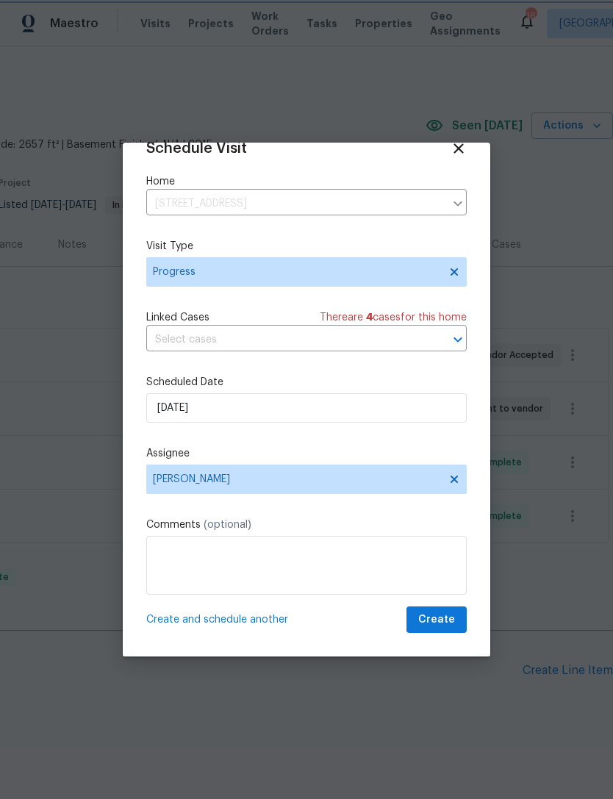
scroll to position [29, 0]
click at [445, 620] on span "Create" at bounding box center [436, 620] width 37 height 18
